Goal: Task Accomplishment & Management: Manage account settings

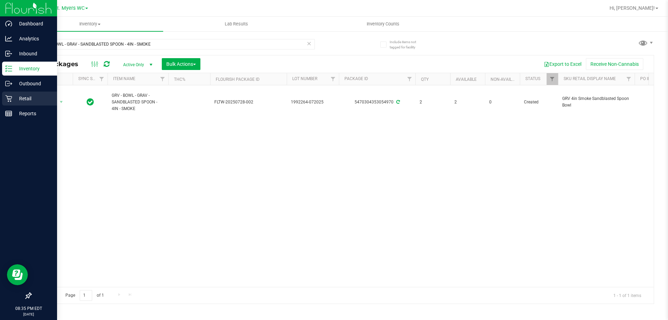
click at [14, 103] on div "Retail" at bounding box center [29, 99] width 55 height 14
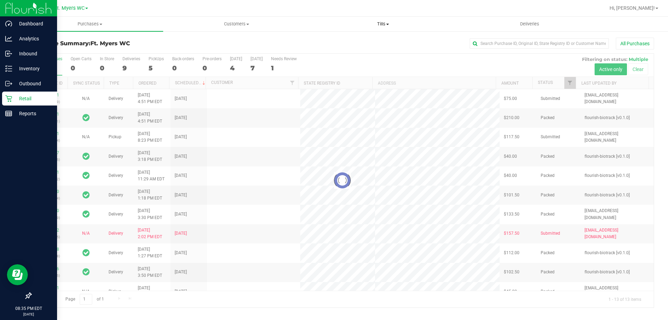
drag, startPoint x: 373, startPoint y: 25, endPoint x: 369, endPoint y: 27, distance: 4.7
click at [374, 25] on span "Tills" at bounding box center [383, 24] width 146 height 6
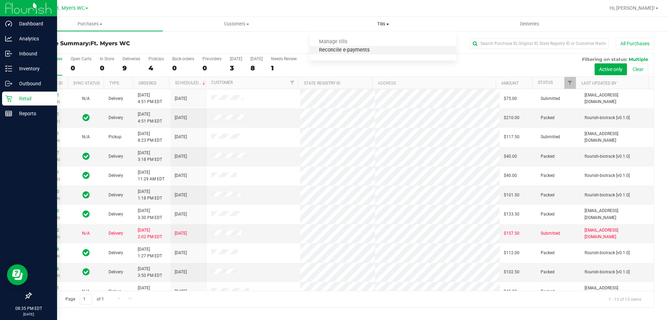
click at [350, 48] on span "Reconcile e-payments" at bounding box center [344, 50] width 69 height 6
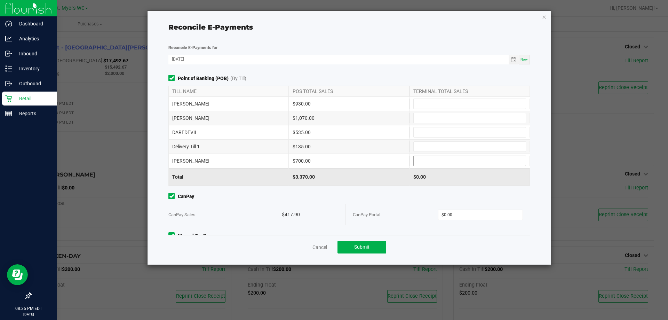
click at [433, 160] on input at bounding box center [470, 161] width 112 height 10
type input "$700.00"
click at [452, 147] on input at bounding box center [470, 147] width 112 height 10
type input "$135.00"
click at [467, 100] on input at bounding box center [470, 104] width 112 height 10
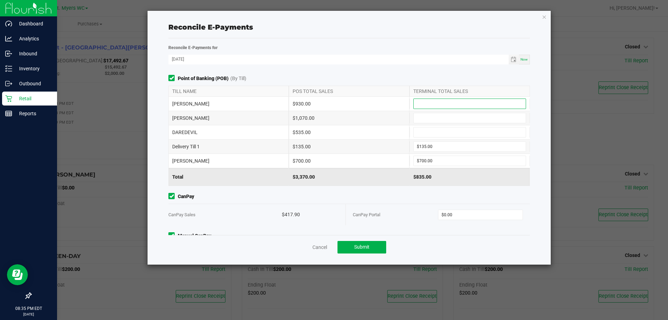
click at [467, 103] on input at bounding box center [470, 104] width 112 height 10
type input "$930.00"
click at [467, 136] on input at bounding box center [470, 132] width 112 height 10
type input "$535.00"
click at [474, 117] on input at bounding box center [470, 118] width 112 height 10
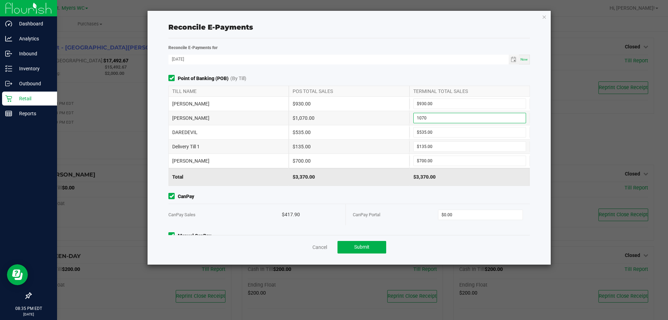
type input "$1,070.00"
click at [346, 210] on div "CanPay Portal $0.00" at bounding box center [438, 214] width 184 height 21
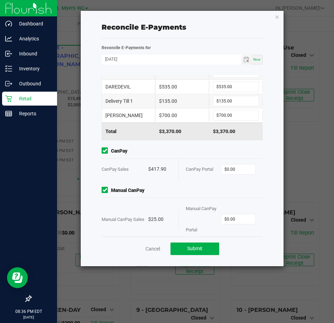
scroll to position [66, 0]
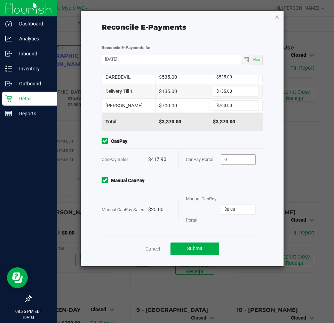
click at [238, 159] on input "0" at bounding box center [238, 160] width 34 height 10
type input "$417.90"
type input "$25.00"
click at [190, 190] on div "Manual CanPay Portal" at bounding box center [203, 209] width 35 height 42
click at [197, 245] on span "Submit" at bounding box center [194, 248] width 15 height 6
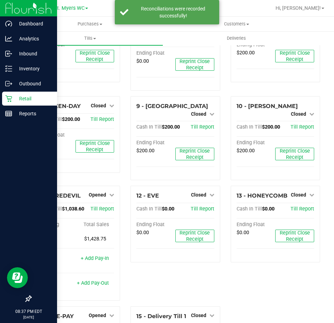
scroll to position [291, 0]
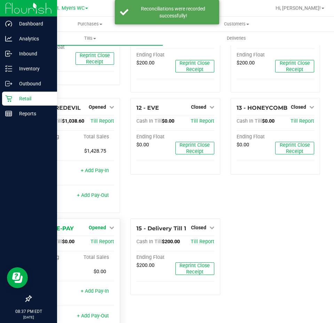
click at [109, 225] on icon at bounding box center [111, 227] width 5 height 5
click at [98, 239] on link "Close Till" at bounding box center [98, 242] width 19 height 6
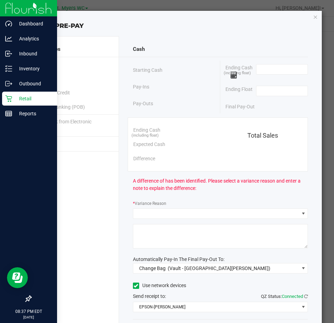
click at [282, 74] on span at bounding box center [282, 71] width 52 height 15
click at [282, 73] on input at bounding box center [282, 69] width 51 height 10
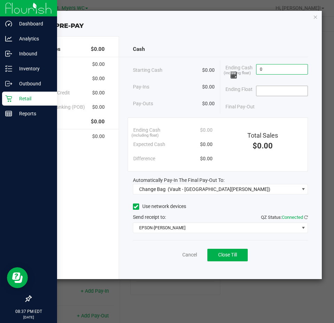
type input "$0.00"
click at [279, 94] on input at bounding box center [282, 91] width 51 height 10
type input "$0.00"
click at [242, 116] on div "Cash Starting Cash $0.00 Pay-Ins $0.00 Pay-Outs $0.00 Ending Cash (including fl…" at bounding box center [220, 157] width 203 height 243
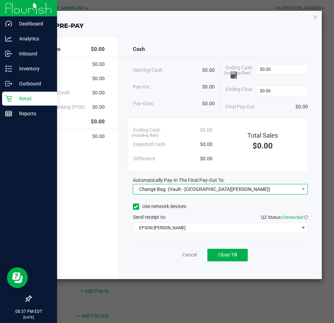
click at [214, 186] on span "Change Bag (Vault - [GEOGRAPHIC_DATA][PERSON_NAME])" at bounding box center [216, 189] width 166 height 10
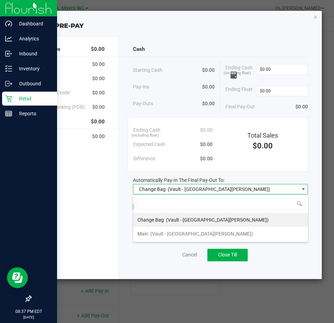
scroll to position [10, 175]
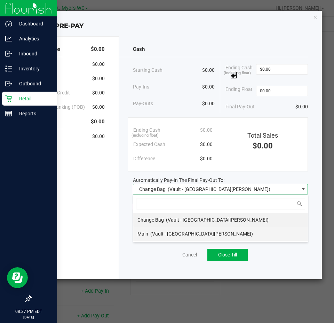
click at [182, 231] on span "(Vault - [GEOGRAPHIC_DATA][PERSON_NAME])" at bounding box center [201, 234] width 103 height 6
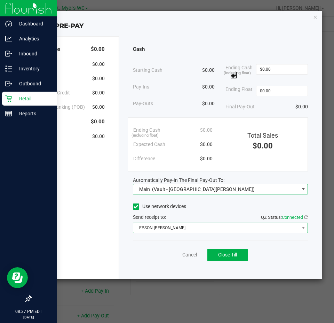
click at [184, 223] on span "EPSON-[PERSON_NAME]" at bounding box center [216, 228] width 166 height 10
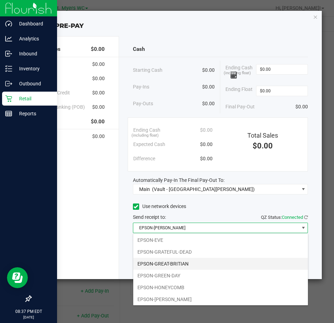
scroll to position [49, 0]
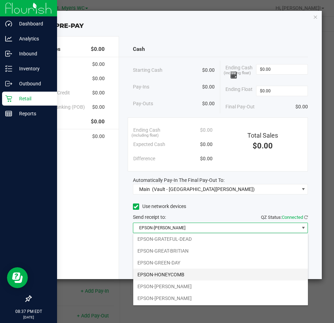
click at [176, 277] on li "EPSON-HONEYCOMB" at bounding box center [220, 274] width 175 height 12
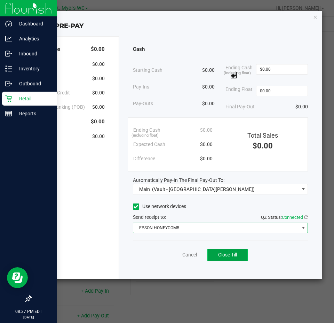
click at [221, 255] on span "Close Till" at bounding box center [227, 255] width 19 height 6
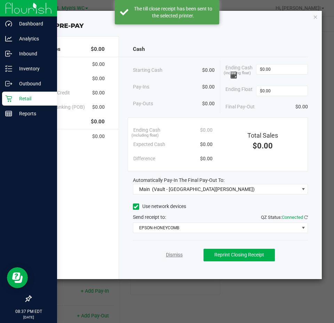
click at [181, 254] on link "Dismiss" at bounding box center [174, 254] width 17 height 7
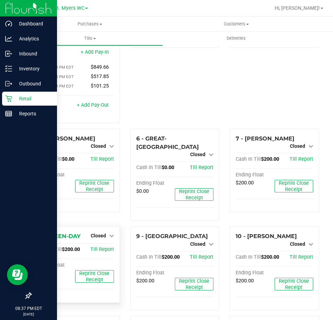
scroll to position [0, 0]
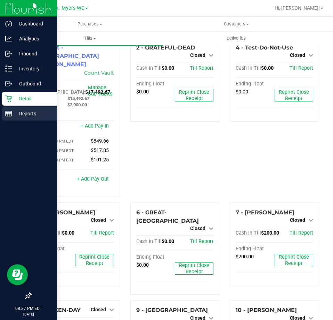
click at [12, 117] on p "Reports" at bounding box center [33, 113] width 42 height 8
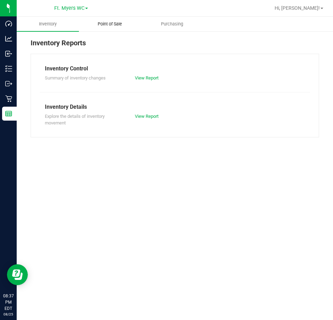
click at [109, 27] on uib-tab-heading "Point of Sale" at bounding box center [110, 24] width 62 height 14
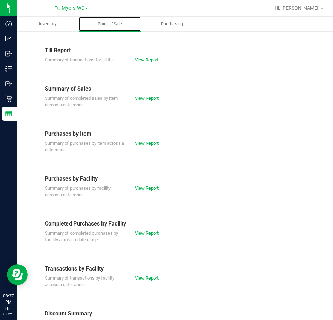
scroll to position [35, 0]
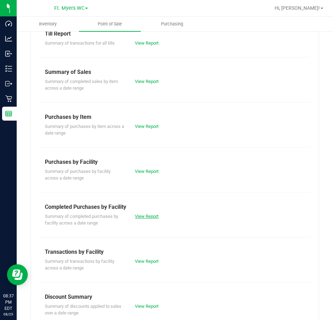
click at [141, 214] on link "View Report" at bounding box center [147, 215] width 24 height 5
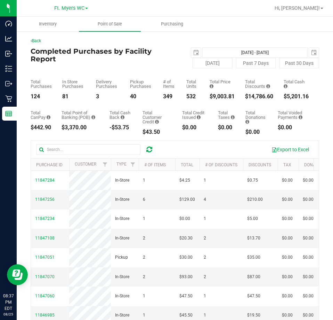
drag, startPoint x: 231, startPoint y: 96, endPoint x: 208, endPoint y: 95, distance: 22.6
click at [208, 95] on div "Total Purchases 124 In Store Purchases 81 Delivery Purchases 3 Pickup Purchases…" at bounding box center [175, 83] width 289 height 31
copy div "9,003.81"
click at [134, 72] on div "Total Purchases 124 In Store Purchases 81 Delivery Purchases 3 Pickup Purchases…" at bounding box center [175, 83] width 289 height 31
click at [194, 52] on span "select" at bounding box center [197, 53] width 6 height 6
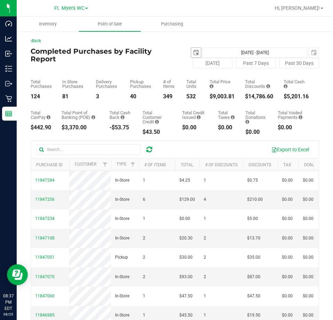
scroll to position [0, 17]
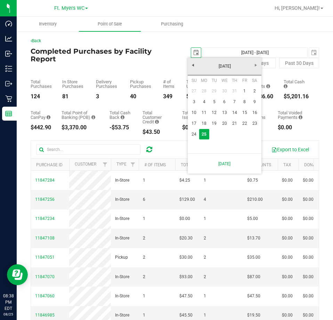
click at [143, 59] on h4 "Completed Purchases by Facility Report" at bounding box center [103, 54] width 144 height 15
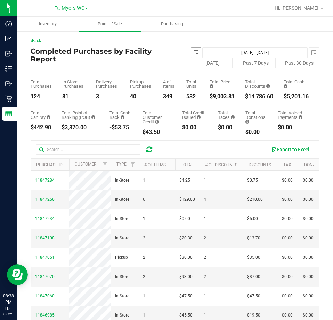
click at [194, 50] on span "select" at bounding box center [197, 53] width 6 height 6
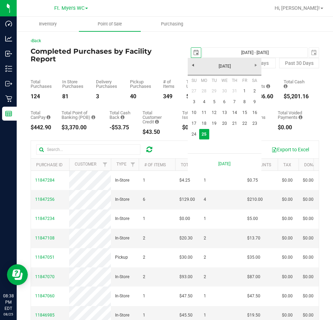
scroll to position [0, 17]
click at [243, 89] on link "1" at bounding box center [245, 91] width 10 height 11
type input "[DATE]"
type input "[DATE] - [DATE]"
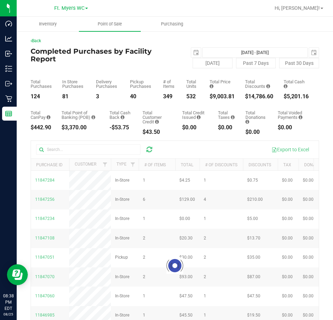
click at [234, 98] on div "Total Purchases 124 In Store Purchases 81 Delivery Purchases 3 Pickup Purchases…" at bounding box center [175, 83] width 289 height 31
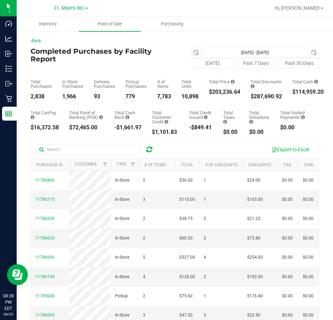
click at [250, 92] on div "Total Purchases 2,838 In Store Purchases 1,966 Delivery Purchases 93 Pickup Pur…" at bounding box center [175, 83] width 289 height 31
drag, startPoint x: 249, startPoint y: 91, endPoint x: 211, endPoint y: 89, distance: 38.0
click at [211, 89] on div "Total Purchases 2,838 In Store Purchases 1,966 Delivery Purchases 93 Pickup Pur…" at bounding box center [175, 83] width 289 height 31
drag, startPoint x: 262, startPoint y: 93, endPoint x: 255, endPoint y: 93, distance: 7.3
click at [260, 93] on div "Total Discounts $287,690.92" at bounding box center [266, 89] width 31 height 20
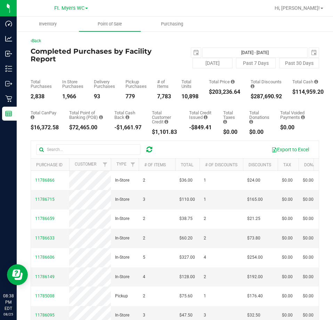
drag, startPoint x: 243, startPoint y: 91, endPoint x: 213, endPoint y: 90, distance: 30.3
click at [213, 90] on div "Total Purchases 2,838 In Store Purchases 1,966 Delivery Purchases 93 Pickup Pur…" at bounding box center [175, 83] width 289 height 31
copy div "203,236.64"
click at [178, 69] on div "Total Purchases 2,838 In Store Purchases 1,966 Delivery Purchases 93 Pickup Pur…" at bounding box center [175, 83] width 289 height 31
click at [194, 54] on span "select" at bounding box center [197, 53] width 6 height 6
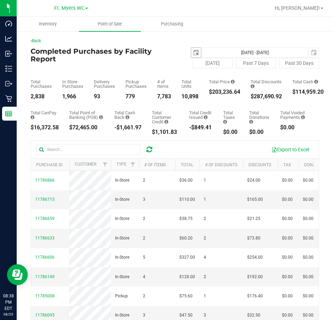
scroll to position [0, 17]
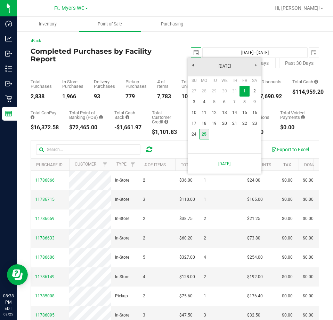
click at [205, 129] on link "25" at bounding box center [204, 134] width 10 height 11
type input "[DATE]"
type input "[DATE] - [DATE]"
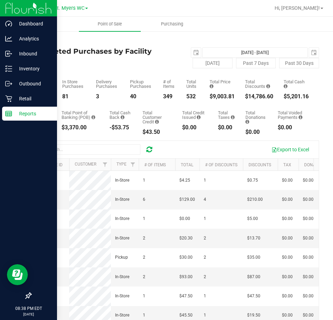
click at [19, 111] on p "Reports" at bounding box center [33, 113] width 42 height 8
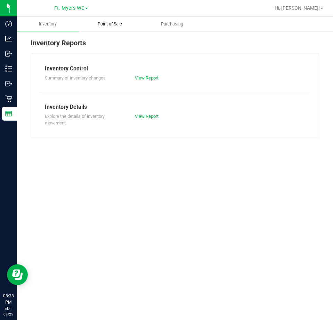
click at [110, 27] on uib-tab-heading "Point of Sale" at bounding box center [110, 24] width 62 height 15
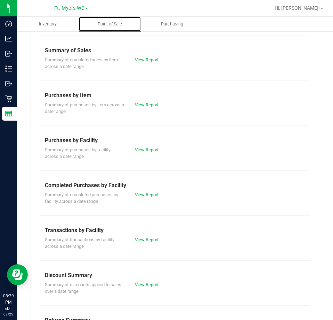
scroll to position [94, 0]
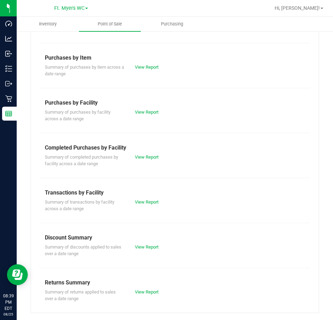
click at [155, 160] on div "View Report" at bounding box center [152, 156] width 45 height 7
click at [155, 158] on link "View Report" at bounding box center [147, 156] width 24 height 5
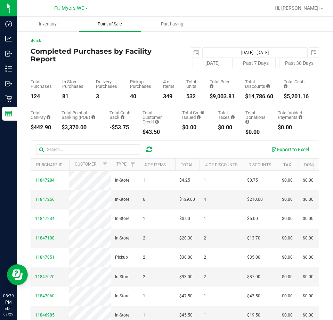
click at [113, 26] on span "Point of Sale" at bounding box center [109, 24] width 43 height 6
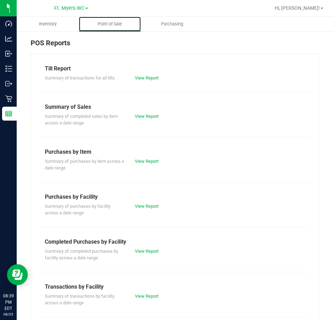
scroll to position [35, 0]
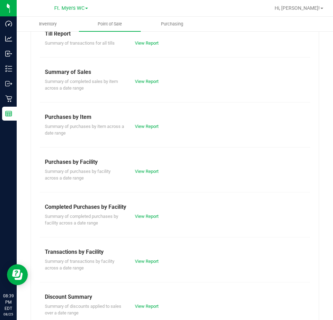
click at [144, 300] on div "Discount Summary" at bounding box center [175, 296] width 260 height 8
click at [144, 307] on link "View Report" at bounding box center [147, 305] width 24 height 5
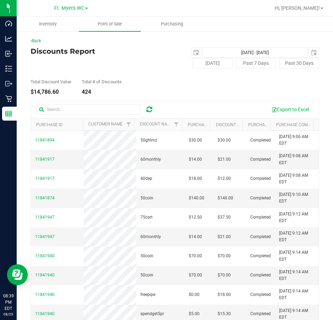
drag, startPoint x: 63, startPoint y: 92, endPoint x: 34, endPoint y: 91, distance: 29.2
click at [34, 91] on div "$14,786.60" at bounding box center [51, 92] width 41 height 6
copy div "14,786.60"
